Goal: Task Accomplishment & Management: Use online tool/utility

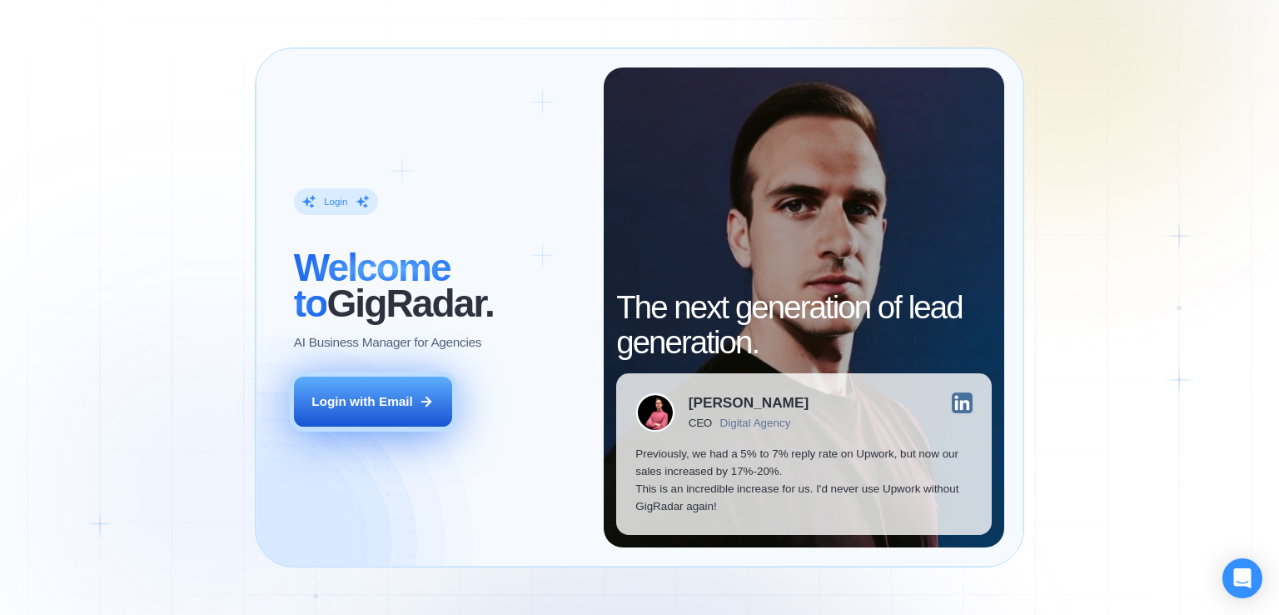
click at [386, 393] on div "Login with Email" at bounding box center [363, 400] width 102 height 17
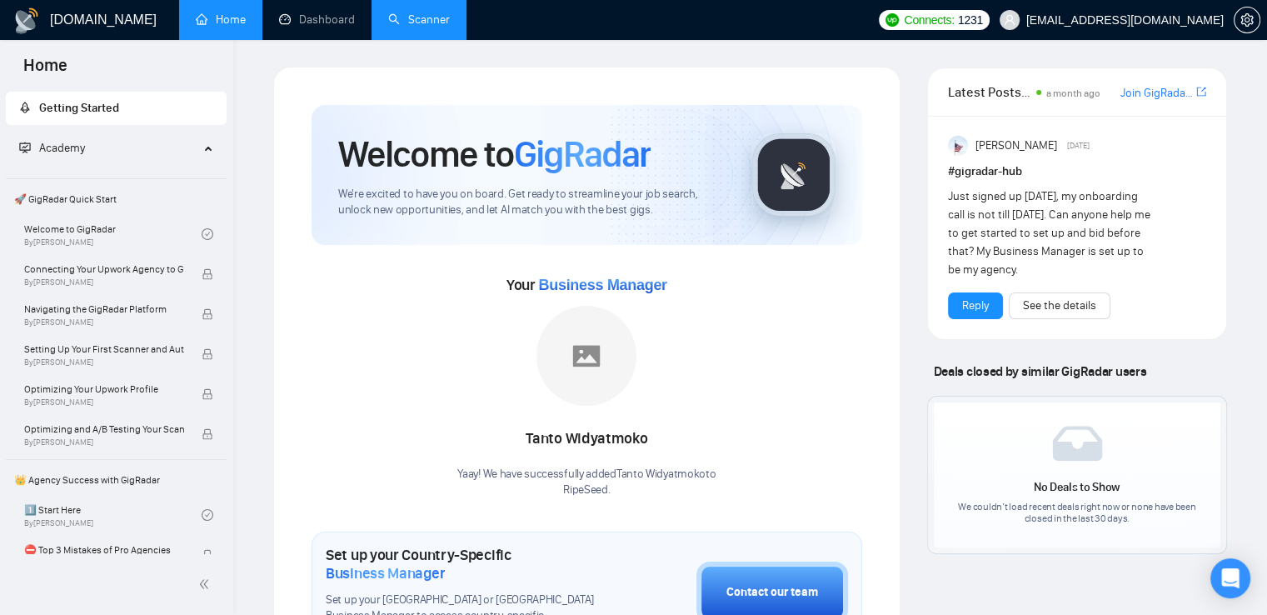
click at [423, 21] on link "Scanner" at bounding box center [419, 19] width 62 height 14
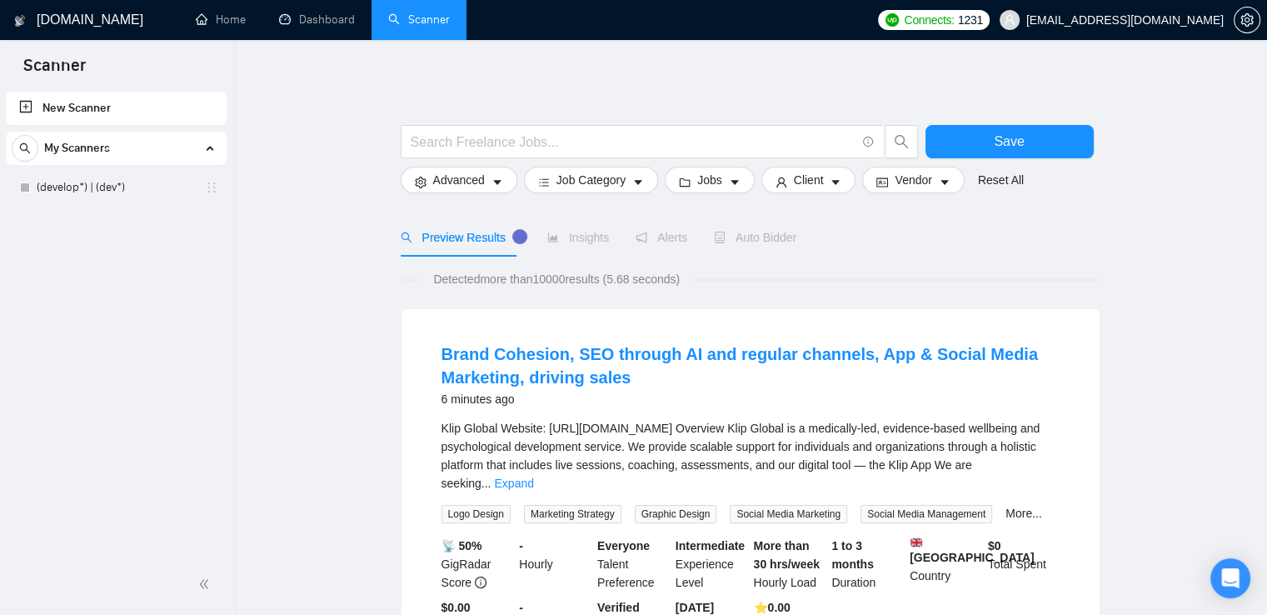
click at [656, 224] on div "Alerts" at bounding box center [662, 237] width 52 height 38
